Goal: Task Accomplishment & Management: Use online tool/utility

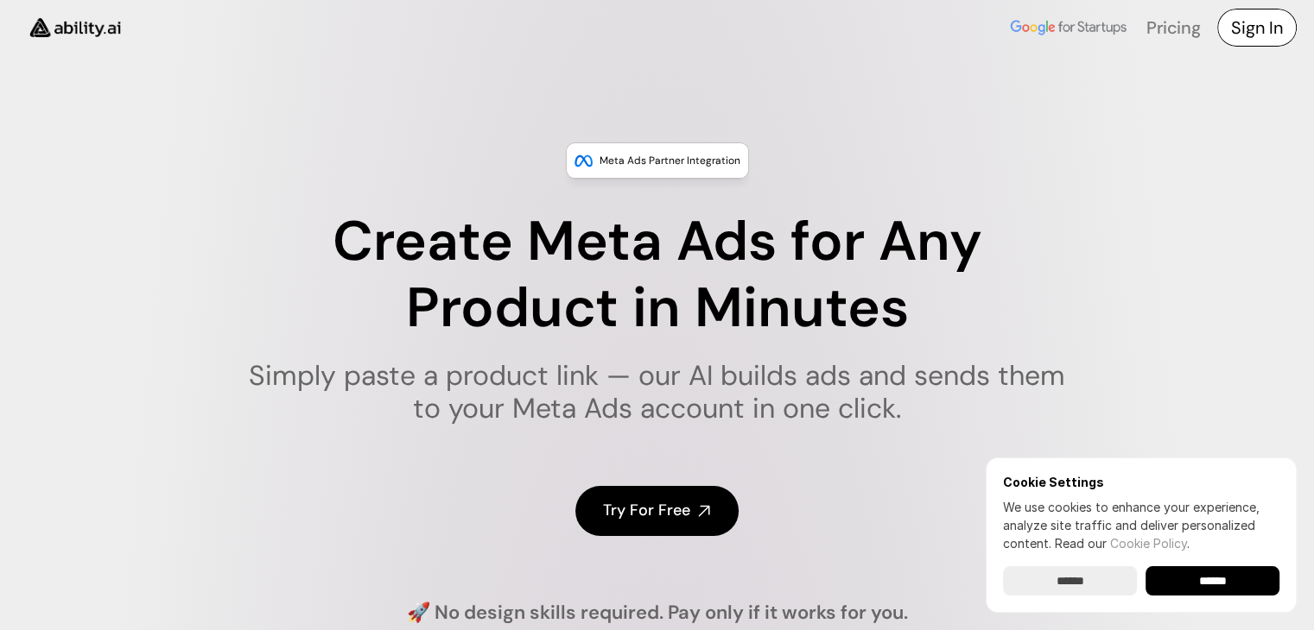
click at [1248, 30] on h4 "Sign In" at bounding box center [1257, 28] width 52 height 24
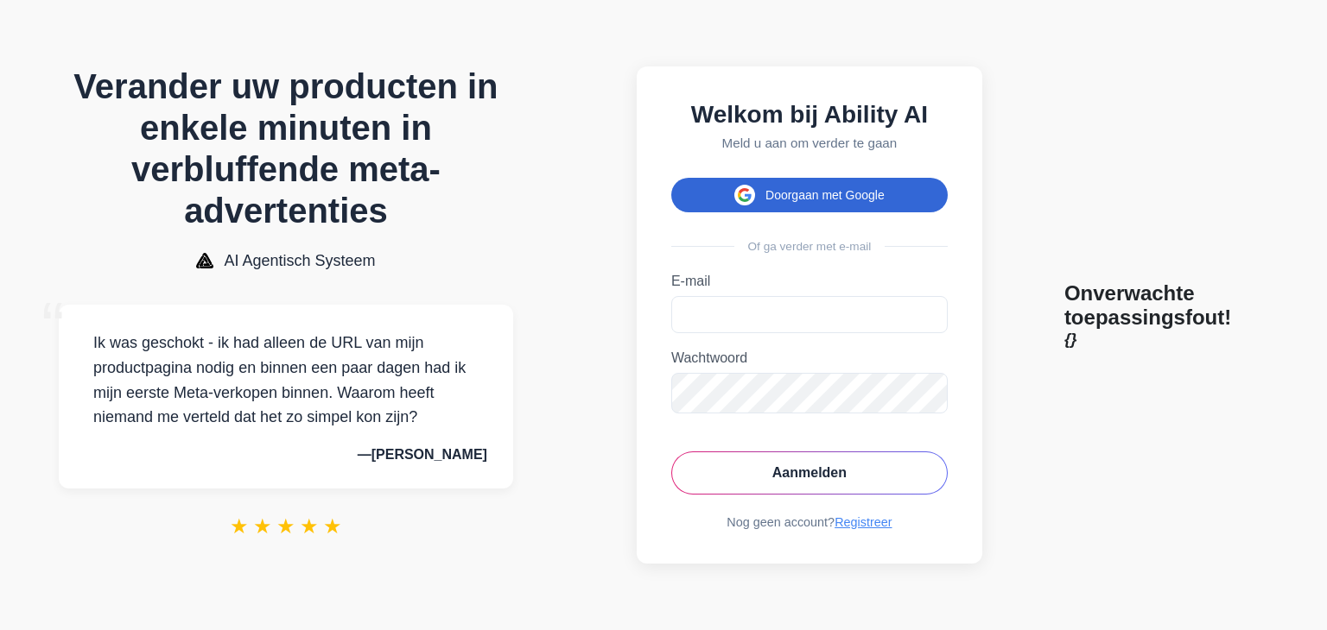
click at [831, 188] on font "Doorgaan met Google" at bounding box center [824, 195] width 119 height 14
